Goal: Find specific page/section: Find specific page/section

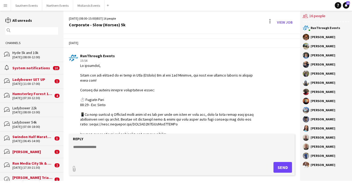
scroll to position [166, 0]
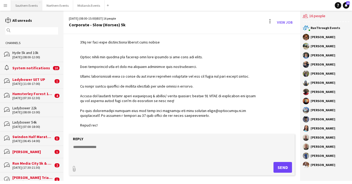
click at [24, 6] on button "Southern Events Close" at bounding box center [26, 5] width 31 height 11
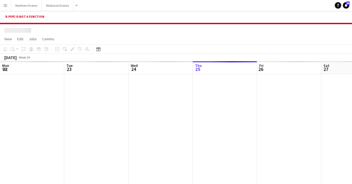
scroll to position [0, 129]
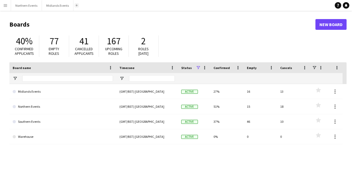
click at [76, 7] on button "Add" at bounding box center [77, 5] width 4 height 4
click at [76, 6] on app-icon "Add" at bounding box center [77, 5] width 2 height 2
click at [6, 6] on app-icon "Menu" at bounding box center [5, 5] width 4 height 4
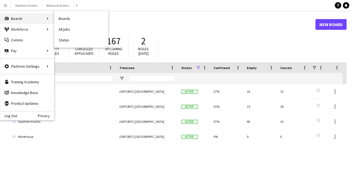
click at [10, 16] on div "Boards Boards" at bounding box center [27, 18] width 54 height 11
click at [28, 17] on div "Boards Boards" at bounding box center [27, 18] width 54 height 11
click at [48, 18] on div "Boards Boards" at bounding box center [27, 18] width 54 height 11
click at [63, 18] on link "Boards" at bounding box center [81, 18] width 54 height 11
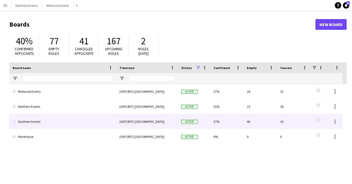
click at [79, 124] on link "Southern Events" at bounding box center [63, 121] width 100 height 15
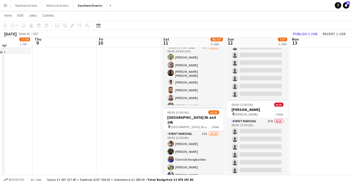
scroll to position [92, 0]
